Goal: Task Accomplishment & Management: Manage account settings

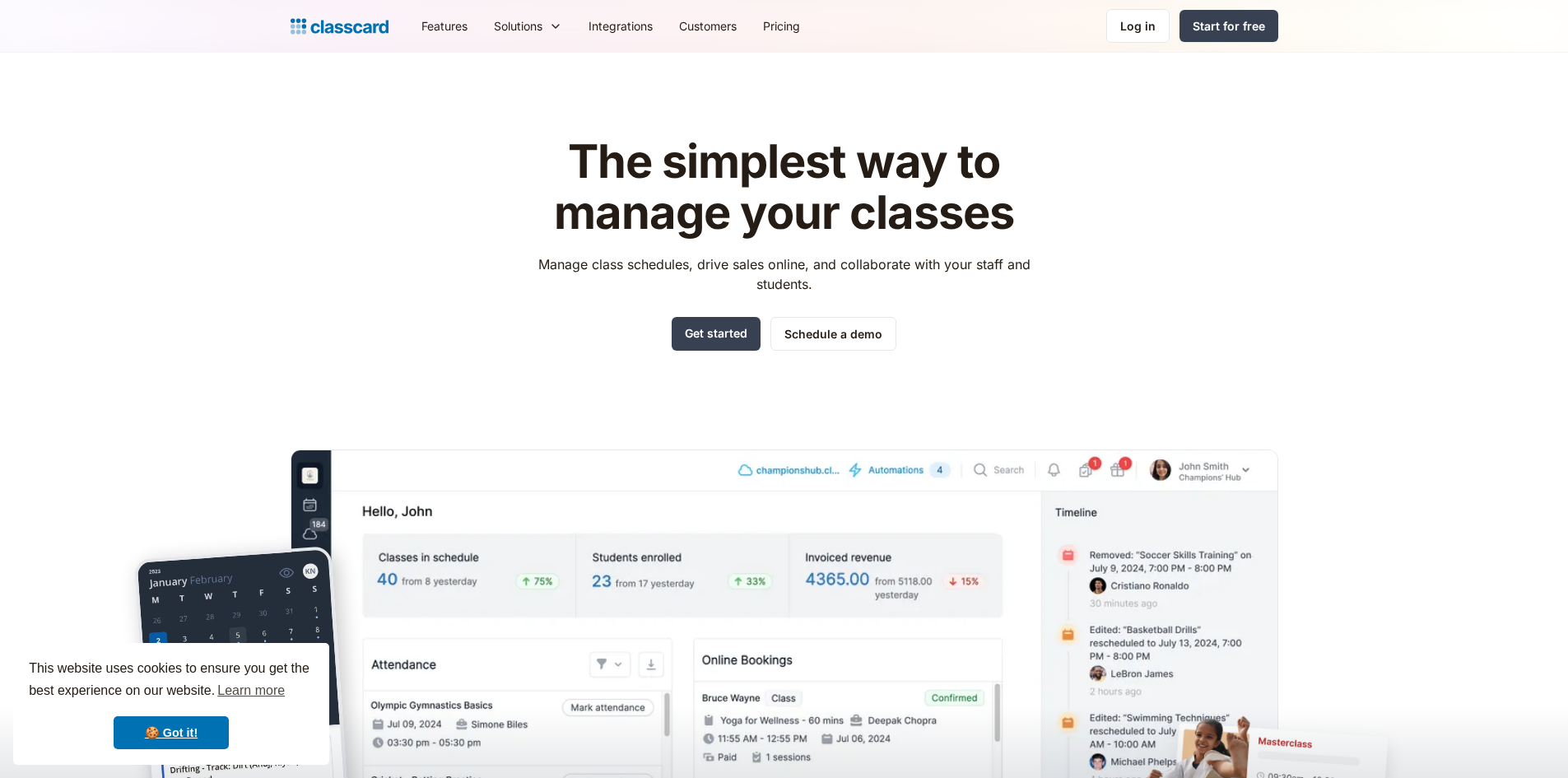
click at [1128, 46] on div "Features Resources Blog The latest industry news, updates and info. Customer st…" at bounding box center [784, 26] width 1568 height 52
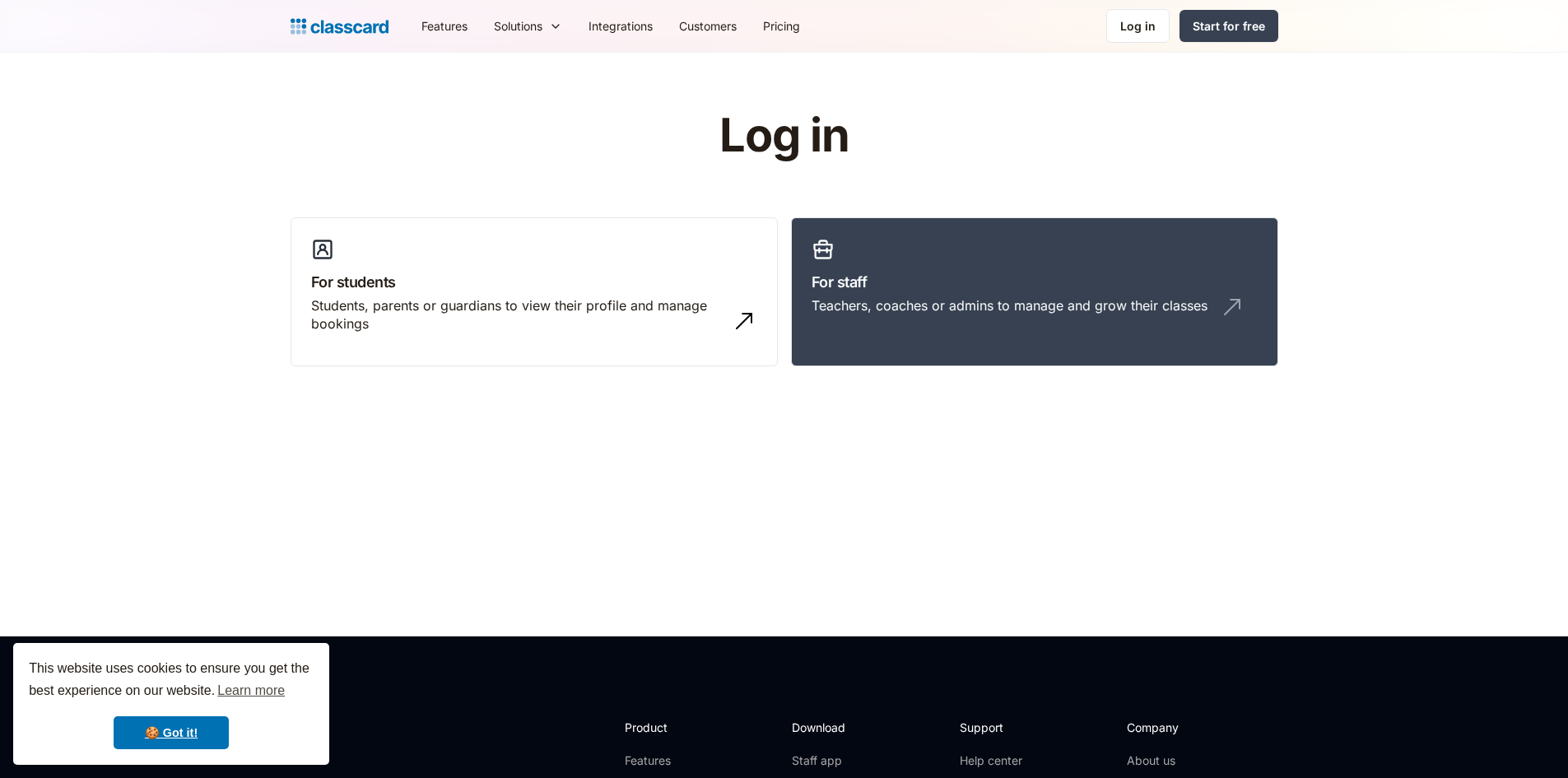
click at [1095, 261] on link "For staff Teachers, coaches or admins to manage and grow their classes" at bounding box center [1034, 292] width 487 height 149
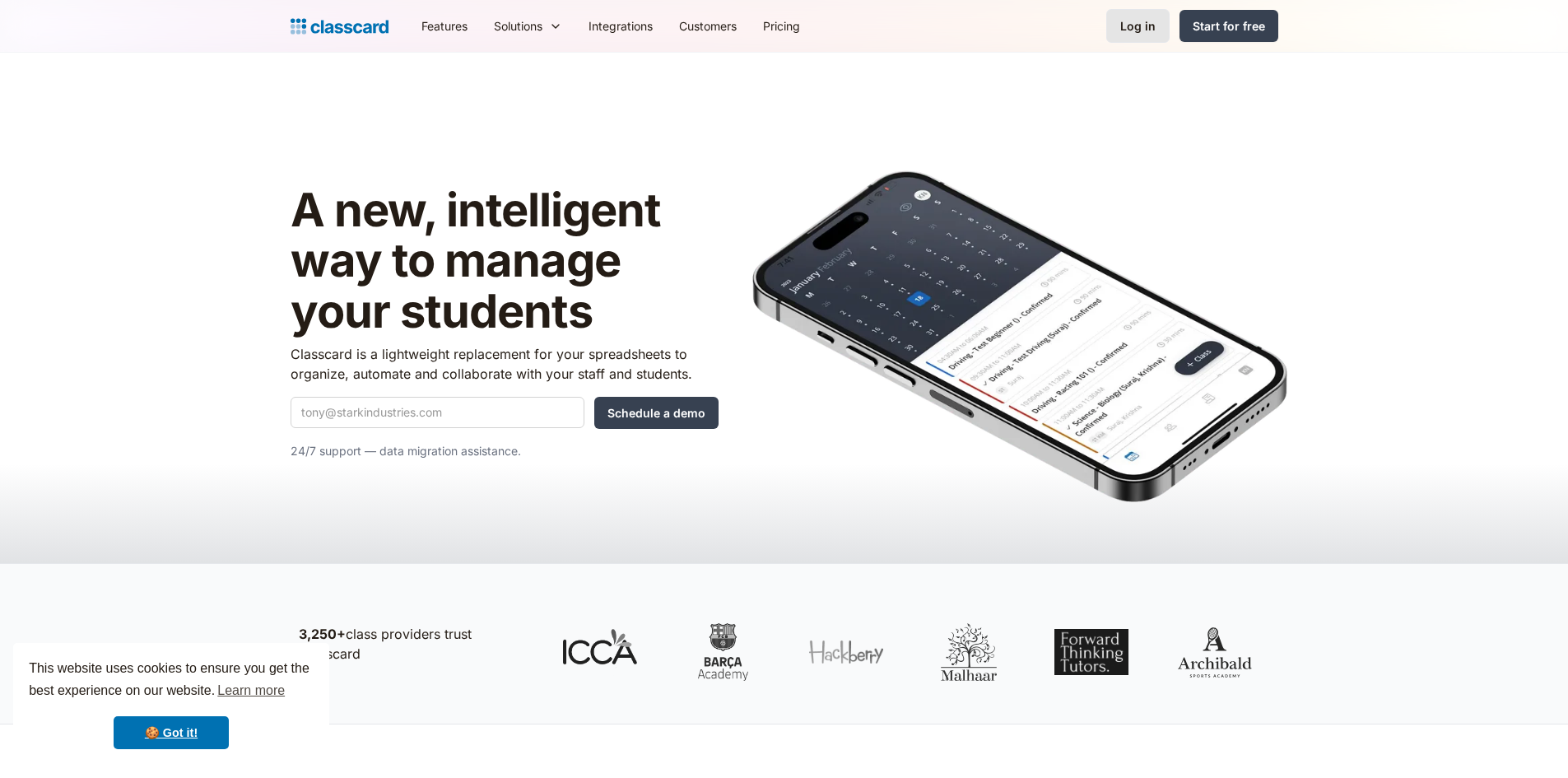
click at [1143, 37] on link "Log in" at bounding box center [1137, 25] width 63 height 34
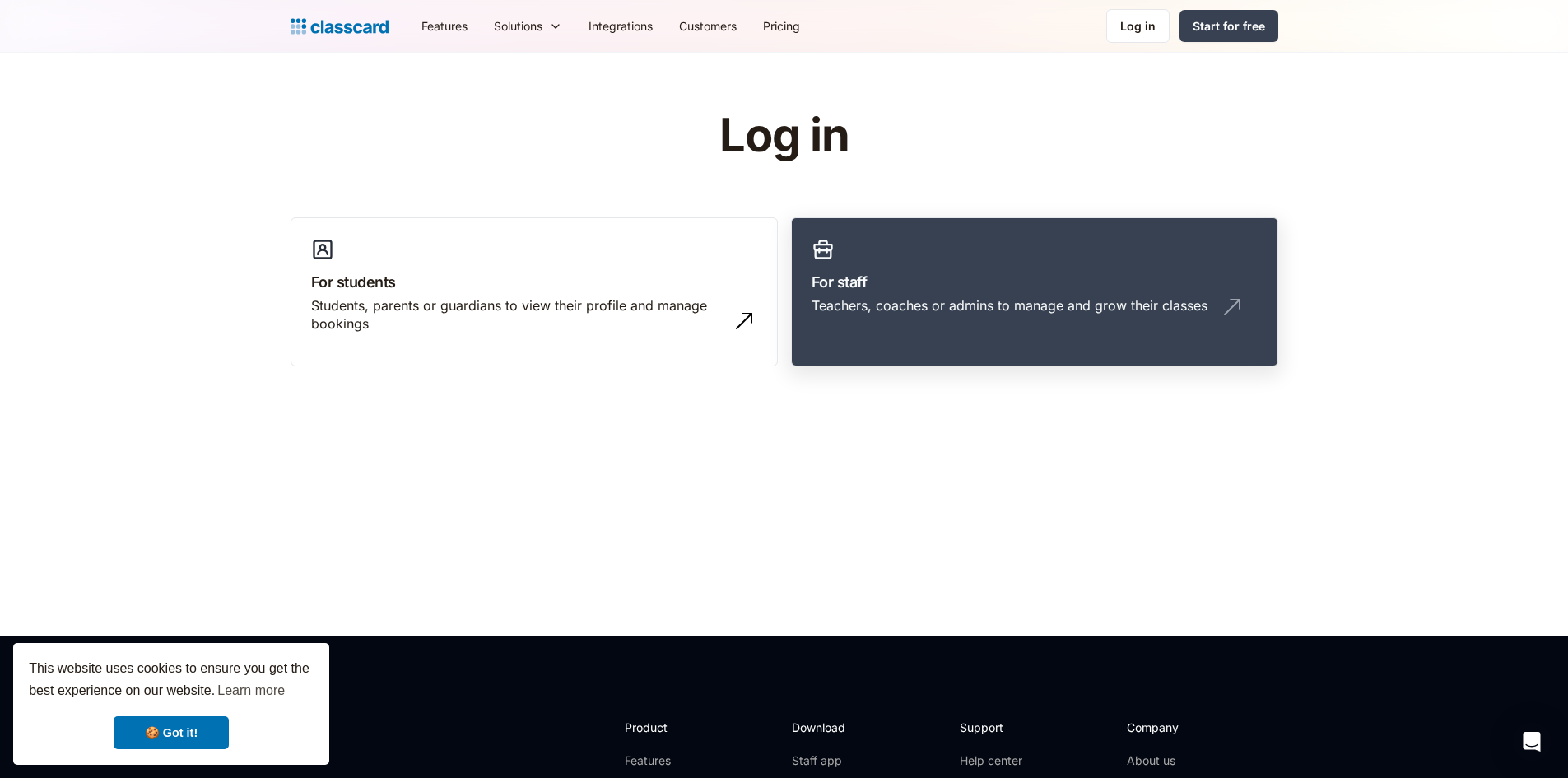
click at [994, 285] on h3 "For staff" at bounding box center [1034, 281] width 446 height 22
